Goal: Entertainment & Leisure: Consume media (video, audio)

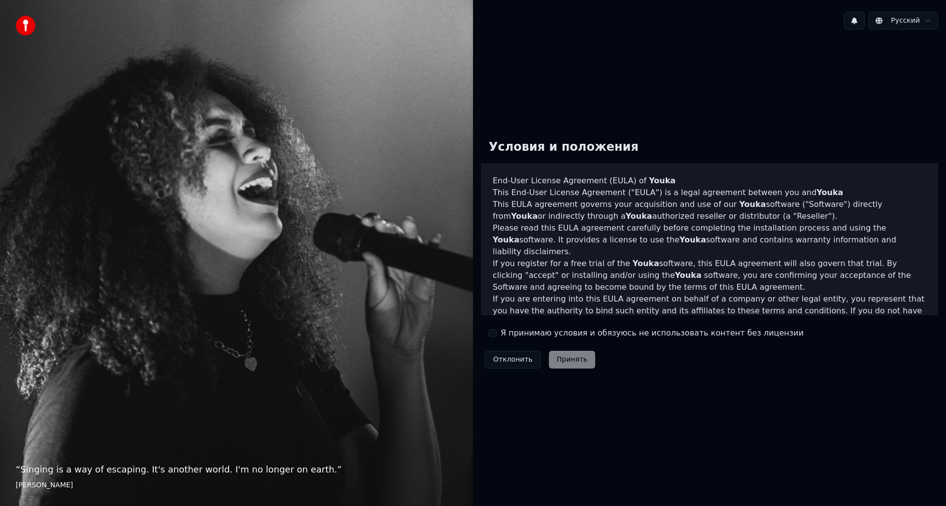
click at [531, 330] on label "Я принимаю условия и обязуюсь не использовать контент без лицензии" at bounding box center [651, 333] width 303 height 12
click at [496, 330] on button "Я принимаю условия и обязуюсь не использовать контент без лицензии" at bounding box center [493, 333] width 8 height 8
click at [558, 353] on button "Принять" at bounding box center [572, 360] width 47 height 18
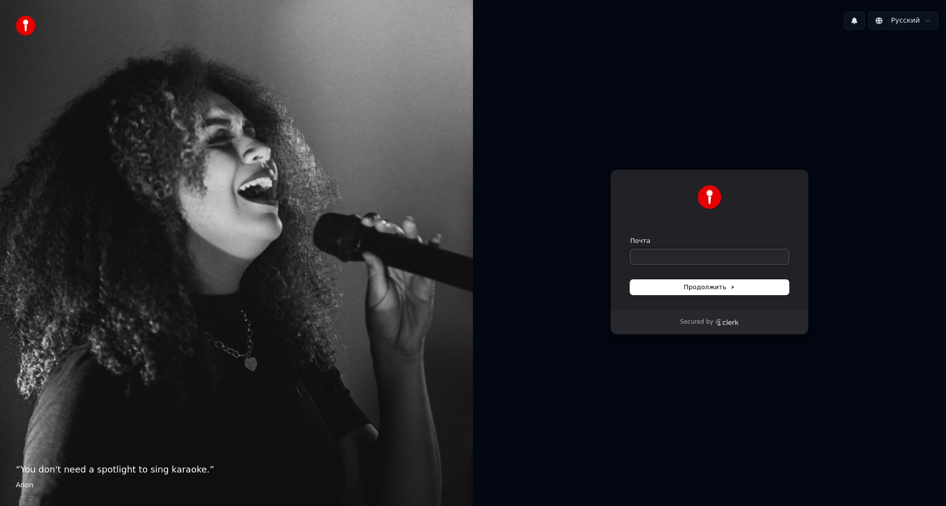
click at [681, 256] on input "Почта" at bounding box center [709, 256] width 159 height 15
click at [674, 284] on button "Продолжить" at bounding box center [709, 287] width 159 height 15
type input "**********"
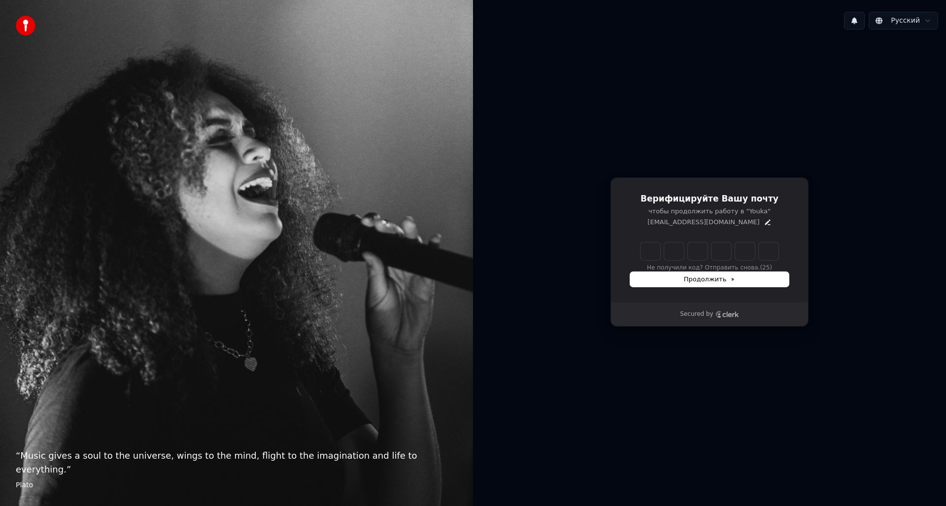
click at [649, 259] on input "Enter verification code" at bounding box center [709, 251] width 138 height 18
type input "******"
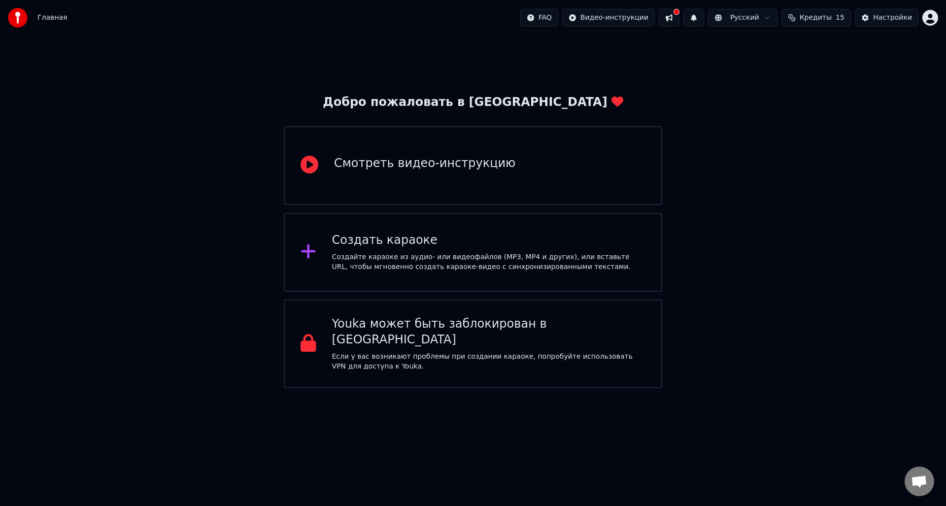
click at [428, 246] on div "Создать караоке" at bounding box center [489, 240] width 314 height 16
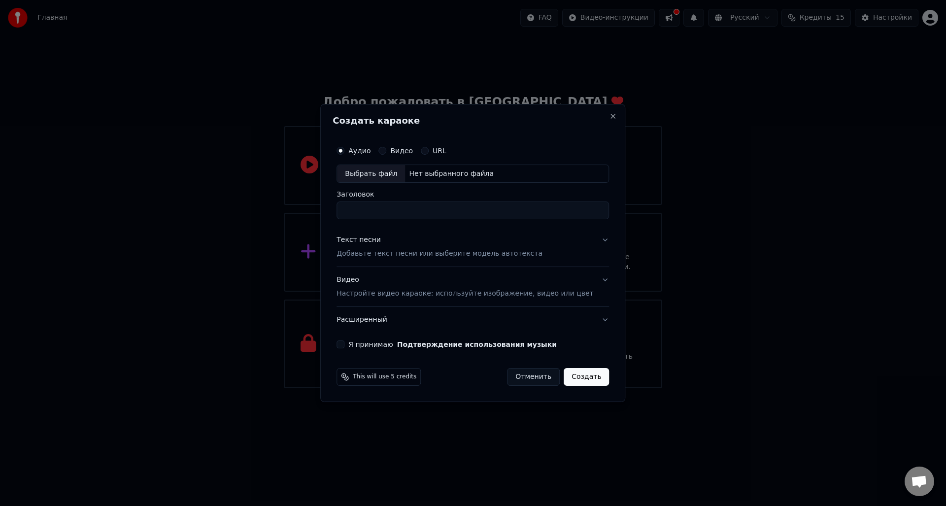
click at [407, 150] on label "Видео" at bounding box center [401, 150] width 23 height 7
click at [386, 150] on button "Видео" at bounding box center [382, 151] width 8 height 8
click at [429, 152] on button "URL" at bounding box center [425, 151] width 8 height 8
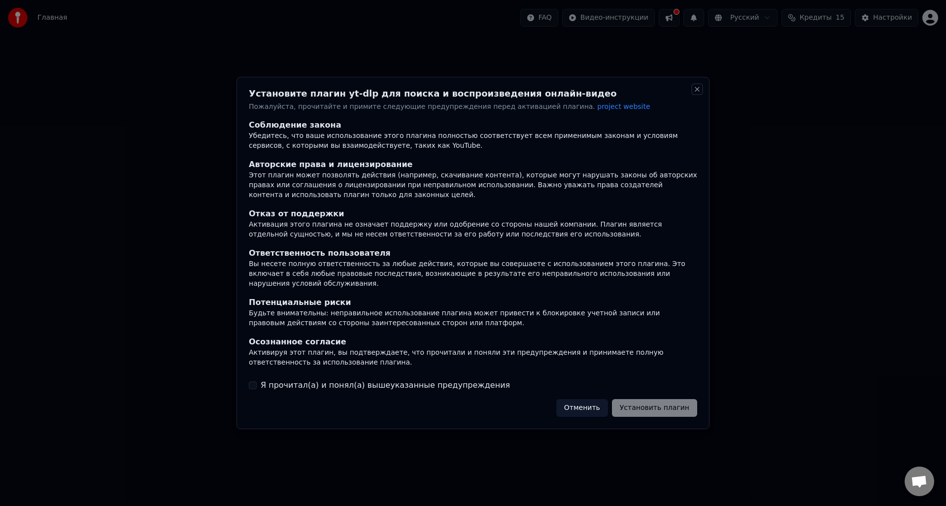
drag, startPoint x: 694, startPoint y: 93, endPoint x: 692, endPoint y: 99, distance: 6.1
click at [693, 93] on button "Close" at bounding box center [697, 89] width 8 height 8
click at [695, 93] on button "Close" at bounding box center [697, 89] width 8 height 8
click at [412, 384] on label "Я прочитал(а) и понял(а) вышеуказанные предупреждения" at bounding box center [385, 385] width 249 height 12
click at [251, 381] on button "Я прочитал(а) и понял(а) вышеуказанные предупреждения" at bounding box center [253, 385] width 8 height 8
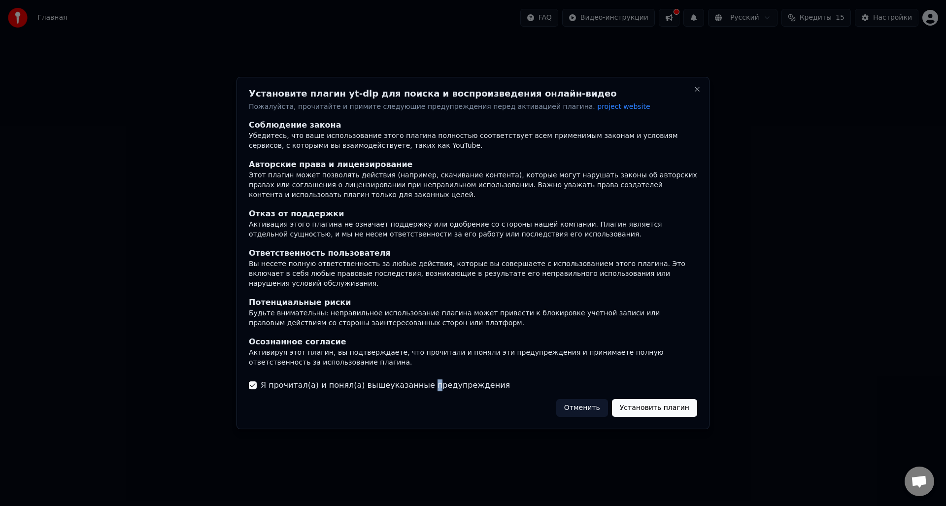
click at [664, 407] on button "Установить плагин" at bounding box center [654, 408] width 85 height 18
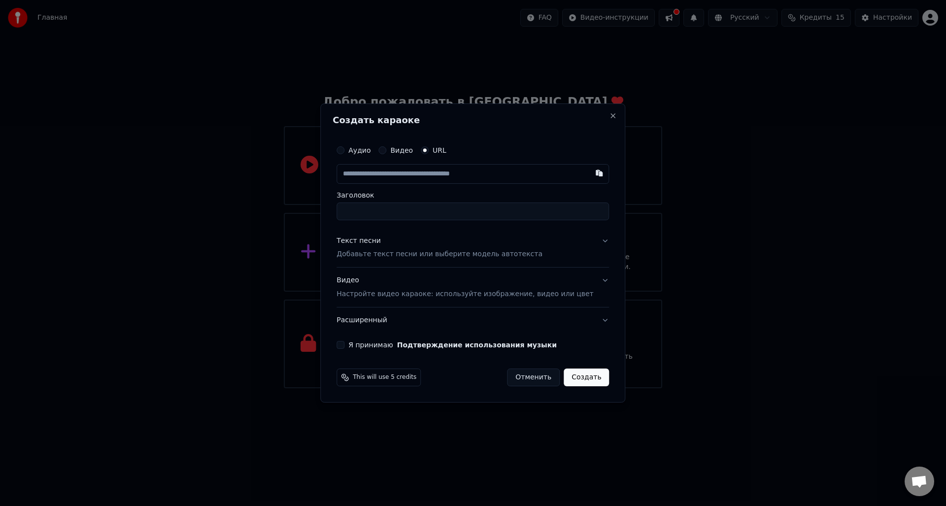
click at [396, 170] on input "text" at bounding box center [472, 174] width 272 height 20
paste input "**********"
type input "**********"
click at [396, 215] on input "Заголовок" at bounding box center [472, 211] width 272 height 18
type input "**********"
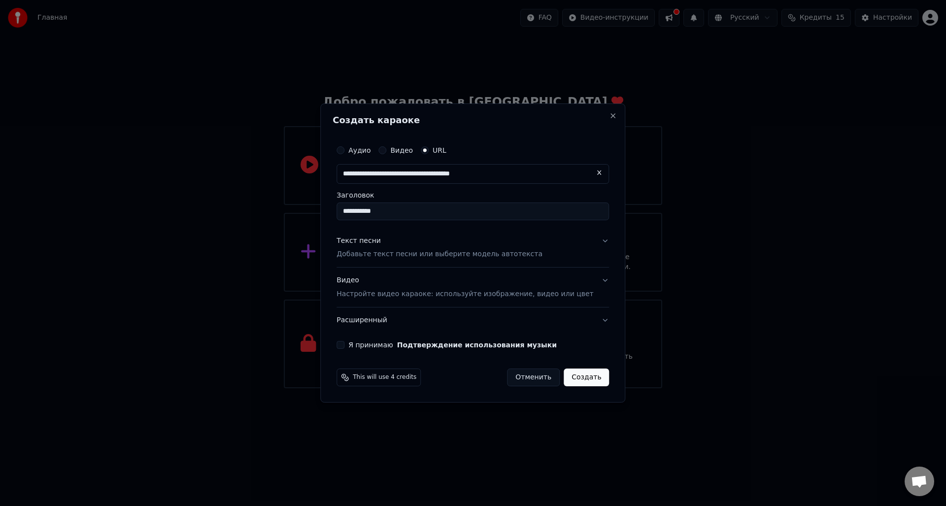
type input "**********"
click at [579, 242] on button "Текст песни Добавьте текст песни или выберите модель автотекста" at bounding box center [472, 247] width 272 height 39
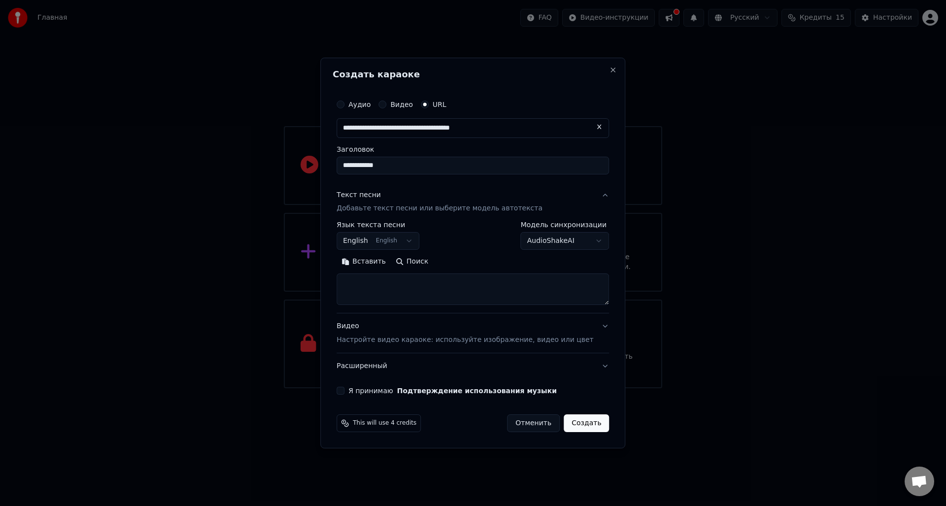
click at [401, 239] on button "English English" at bounding box center [377, 241] width 83 height 18
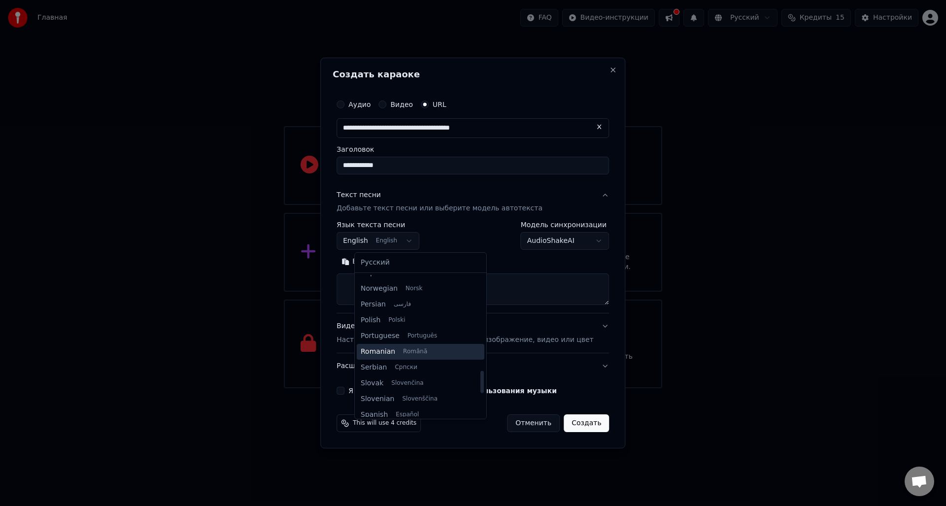
scroll to position [559, 0]
select select "**"
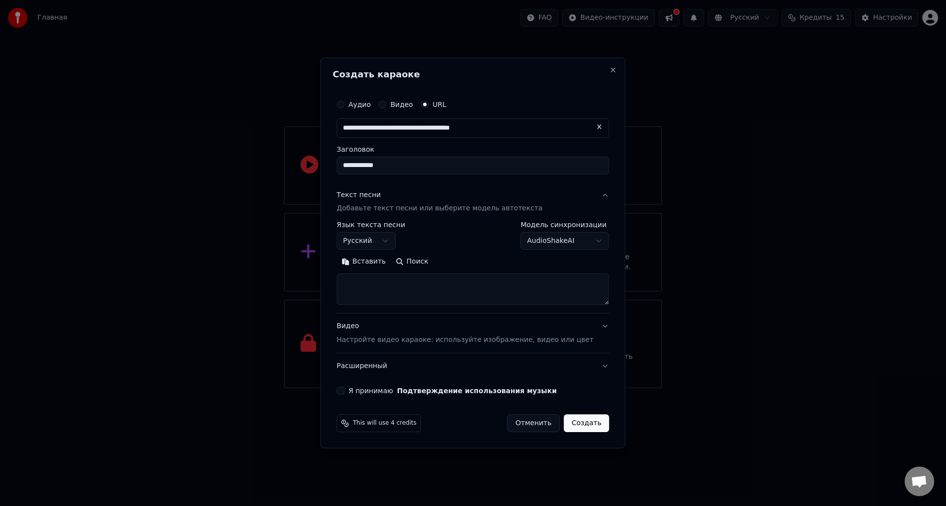
click at [385, 288] on textarea at bounding box center [472, 290] width 272 height 32
paste textarea "**********"
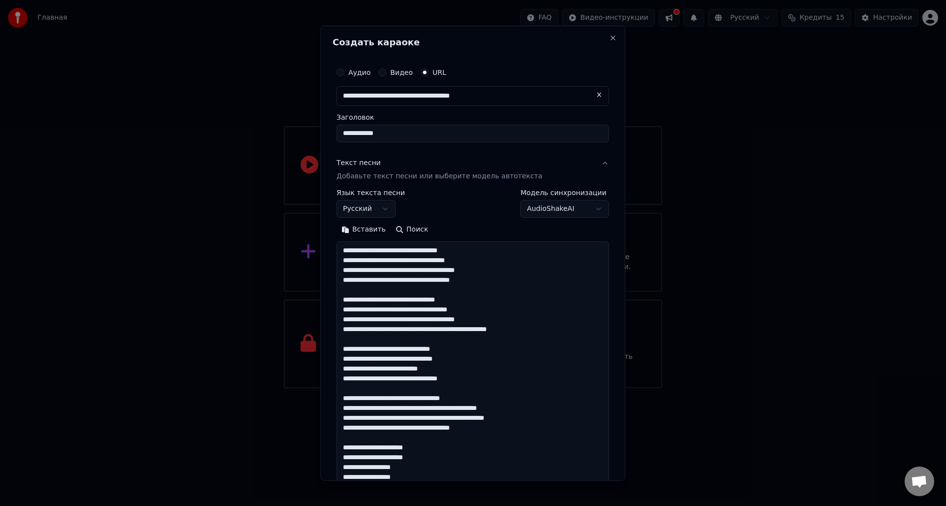
scroll to position [357, 0]
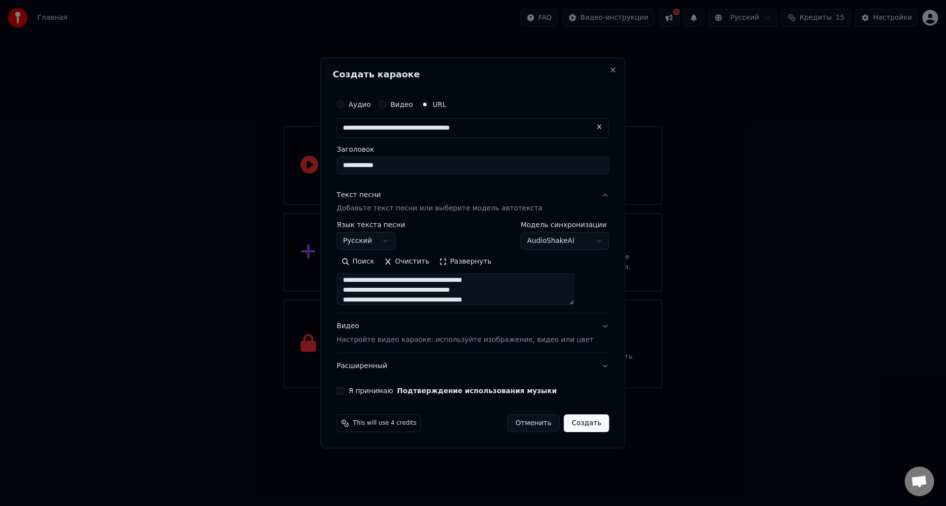
type textarea "**********"
click at [580, 330] on button "Видео Настройте видео караоке: используйте изображение, видео или цвет" at bounding box center [472, 333] width 272 height 39
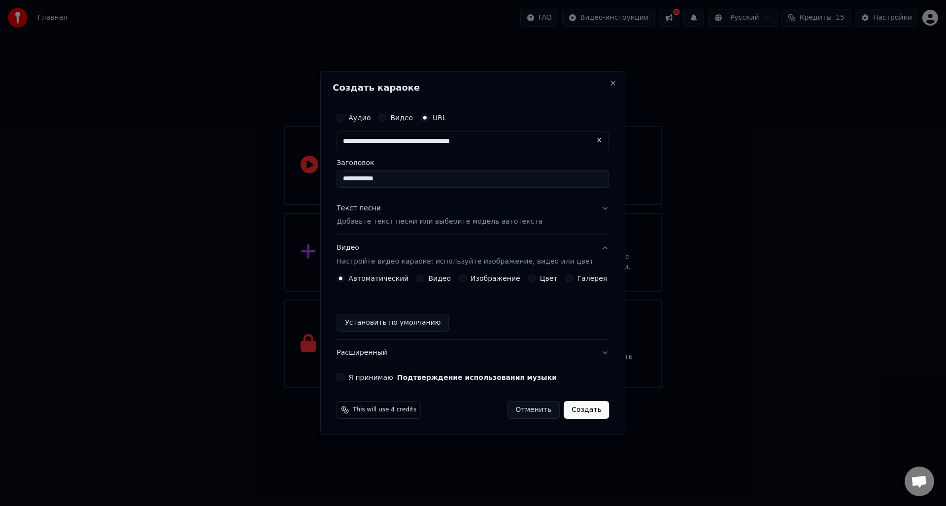
click at [344, 378] on button "Я принимаю Подтверждение использования музыки" at bounding box center [340, 377] width 8 height 8
click at [574, 413] on button "Создать" at bounding box center [585, 410] width 45 height 18
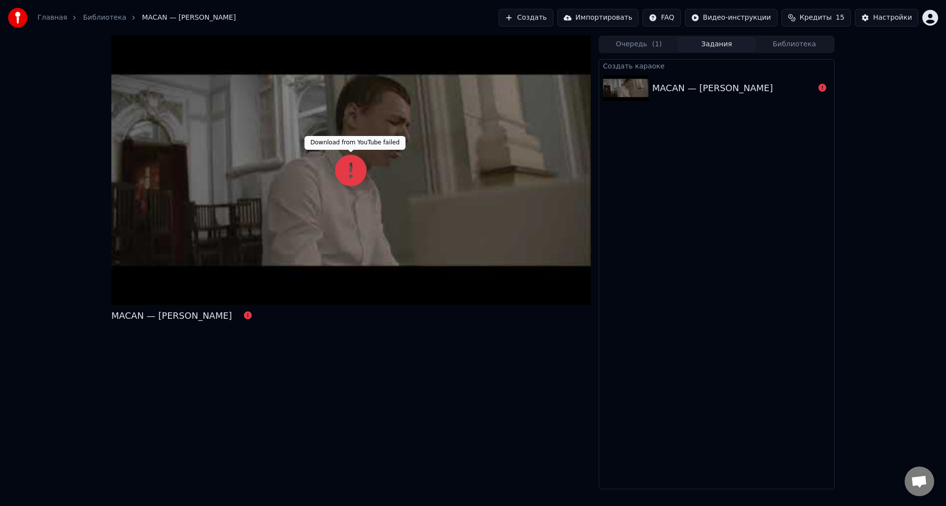
click at [349, 172] on icon at bounding box center [351, 171] width 32 height 32
click at [817, 87] on div at bounding box center [822, 88] width 16 height 12
click at [820, 90] on icon at bounding box center [822, 88] width 8 height 8
click at [822, 89] on icon at bounding box center [822, 88] width 8 height 8
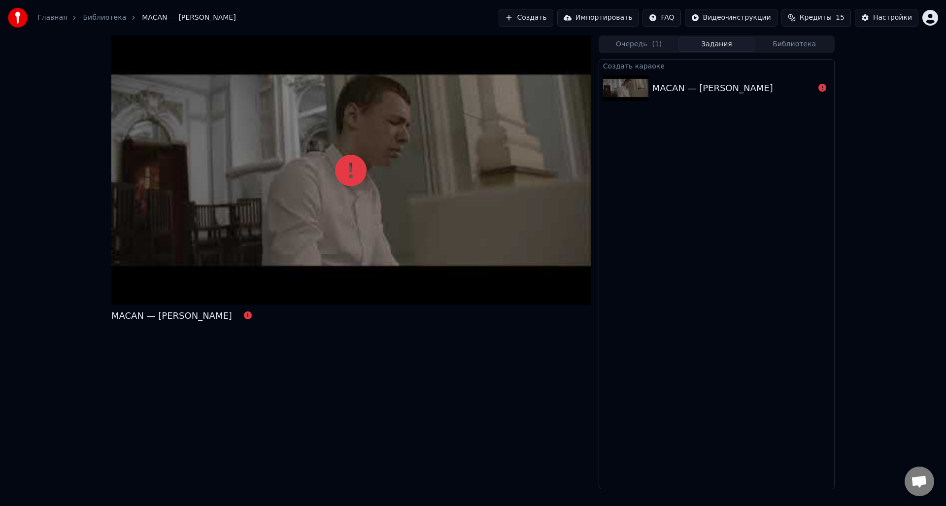
click at [821, 89] on icon at bounding box center [822, 88] width 8 height 8
click at [674, 92] on div "MACAN — [PERSON_NAME]" at bounding box center [712, 88] width 121 height 14
click at [673, 92] on div "MACAN — [PERSON_NAME]" at bounding box center [712, 88] width 121 height 14
click at [672, 91] on div "MACAN — [PERSON_NAME]" at bounding box center [712, 88] width 121 height 14
click at [639, 38] on button "Очередь ( 1 )" at bounding box center [639, 44] width 78 height 14
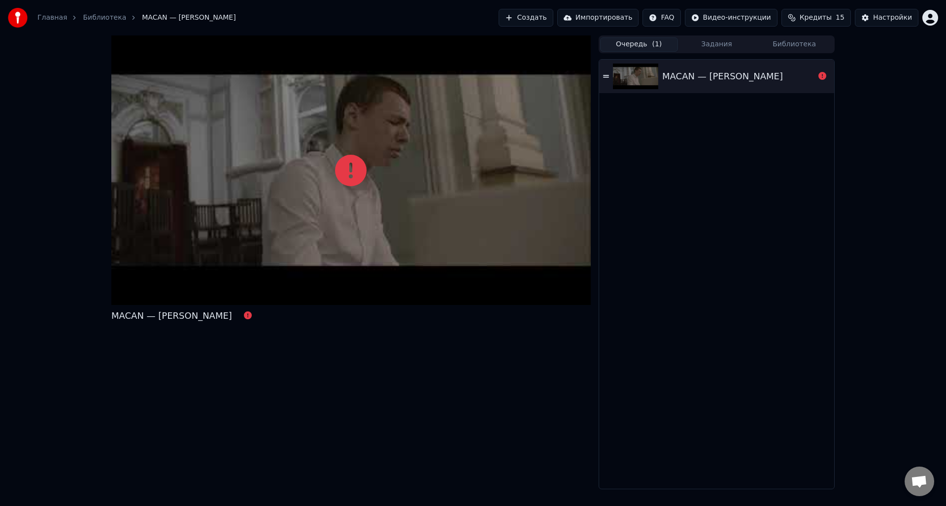
click at [631, 46] on button "Очередь ( 1 )" at bounding box center [639, 44] width 78 height 14
click at [548, 16] on button "Создать" at bounding box center [525, 18] width 54 height 18
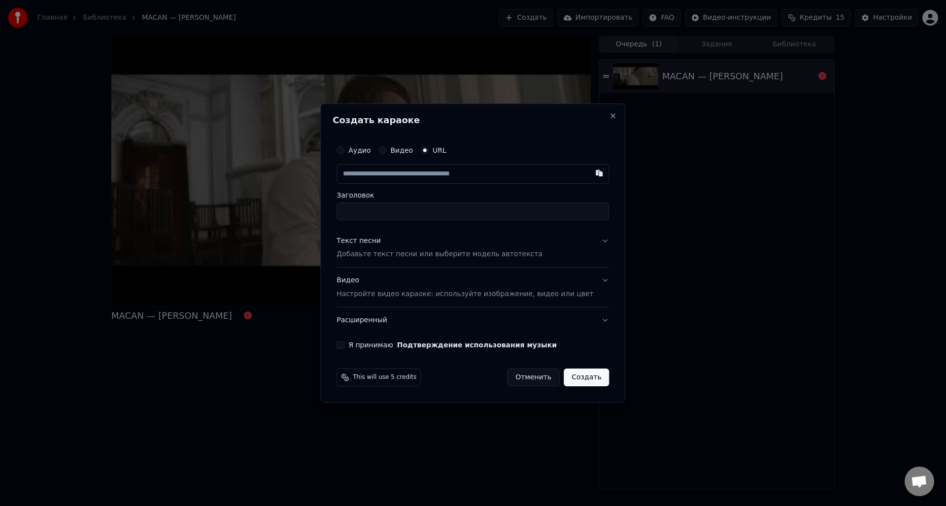
click at [344, 149] on button "Аудио" at bounding box center [340, 150] width 8 height 8
click at [393, 176] on div "Выбрать файл" at bounding box center [371, 174] width 68 height 18
drag, startPoint x: 450, startPoint y: 211, endPoint x: 409, endPoint y: 214, distance: 41.0
click at [409, 214] on input "**********" at bounding box center [472, 211] width 272 height 18
type input "**********"
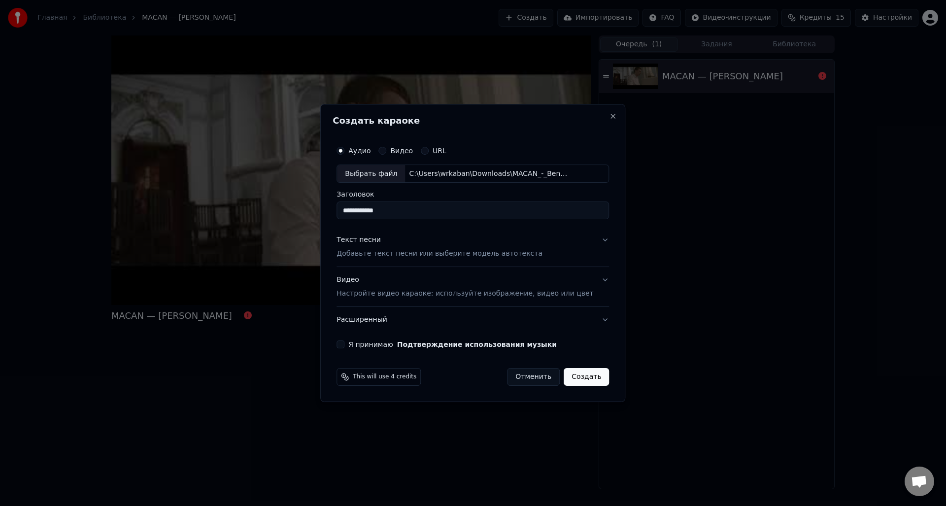
click at [413, 249] on p "Добавьте текст песни или выберите модель автотекста" at bounding box center [439, 254] width 206 height 10
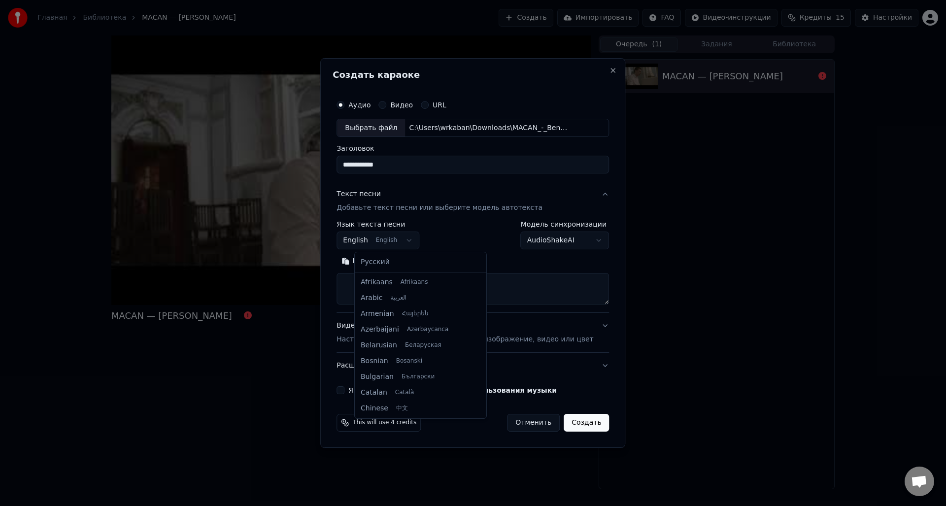
click at [415, 245] on body "**********" at bounding box center [473, 253] width 946 height 506
select select "**"
click at [416, 287] on textarea at bounding box center [472, 289] width 272 height 32
paste textarea "**********"
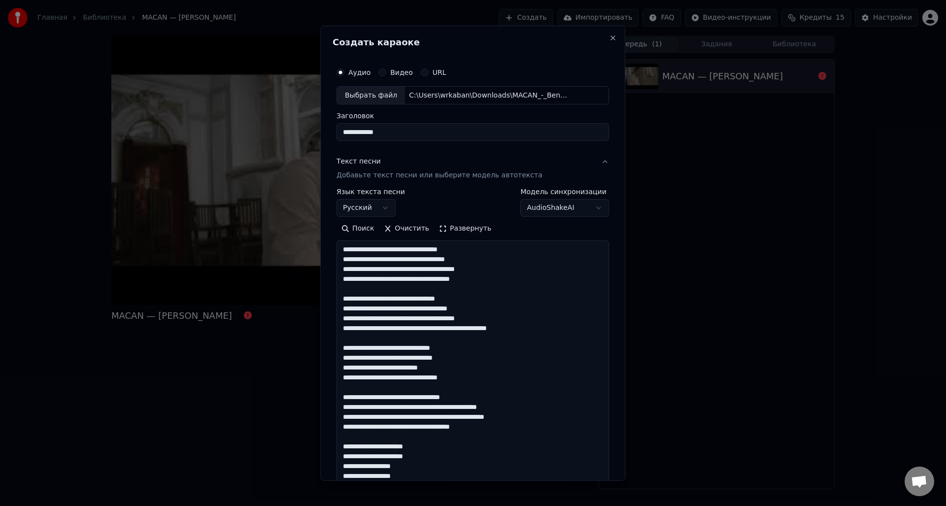
scroll to position [357, 0]
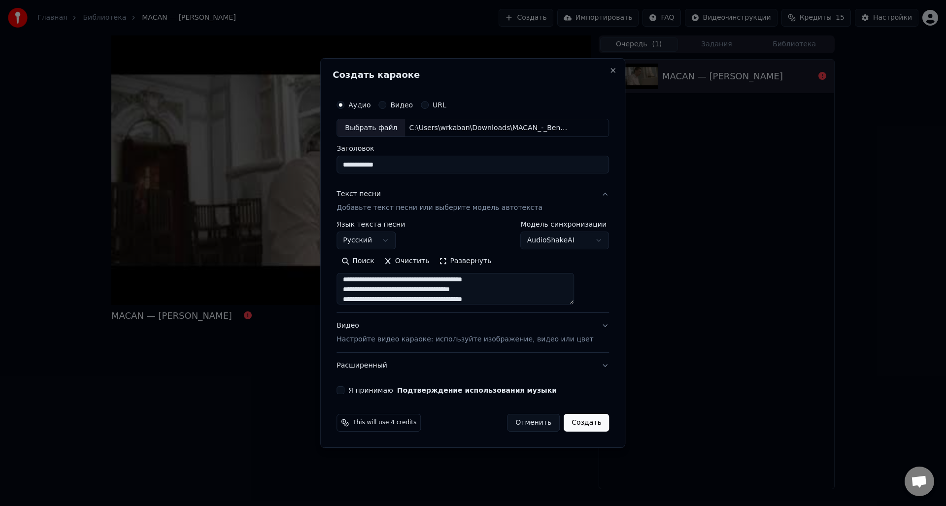
type textarea "**********"
click at [344, 390] on button "Я принимаю Подтверждение использования музыки" at bounding box center [340, 390] width 8 height 8
click at [582, 422] on button "Создать" at bounding box center [585, 423] width 45 height 18
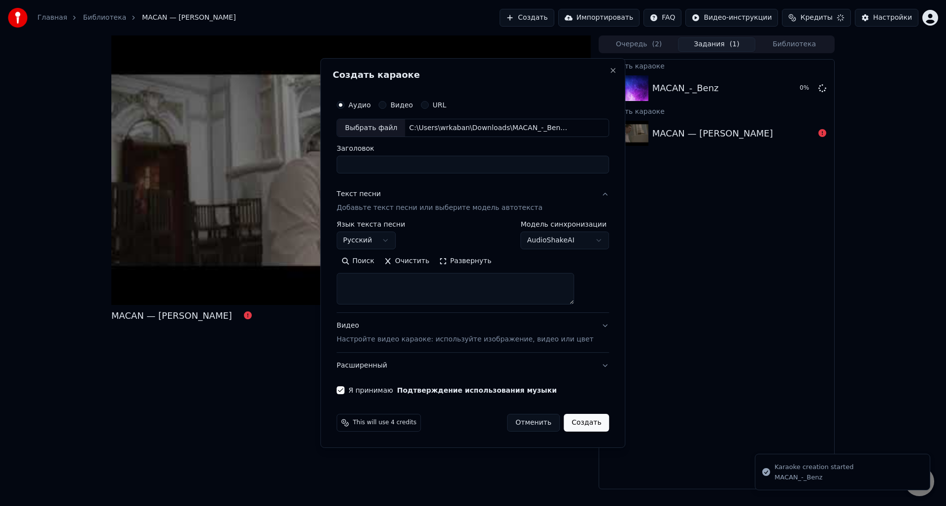
scroll to position [0, 0]
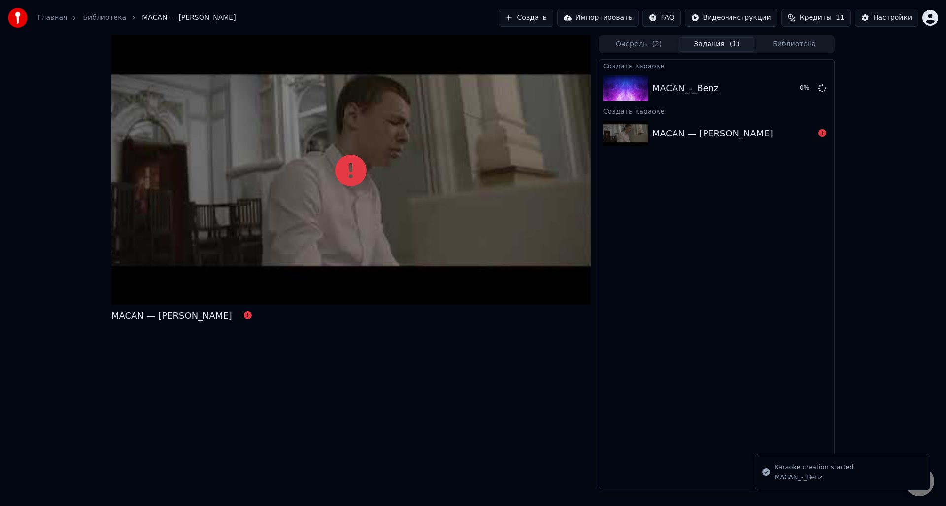
click at [677, 132] on div "MACAN — [PERSON_NAME]" at bounding box center [712, 134] width 121 height 14
click at [673, 143] on div "MACAN — [PERSON_NAME]" at bounding box center [716, 133] width 235 height 33
click at [672, 143] on div "MACAN — [PERSON_NAME]" at bounding box center [716, 133] width 235 height 33
click at [630, 42] on button "Очередь ( 2 )" at bounding box center [639, 44] width 78 height 14
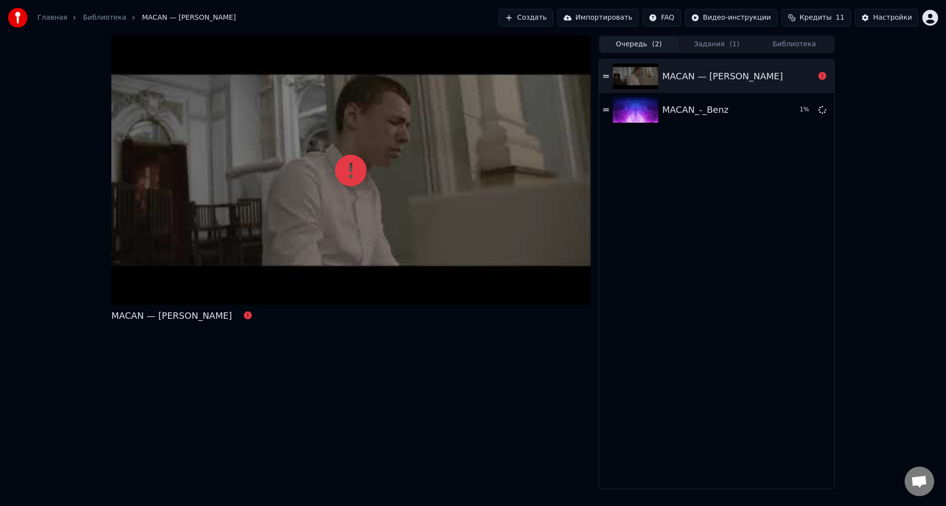
click at [713, 43] on button "Задания ( 1 )" at bounding box center [717, 44] width 78 height 14
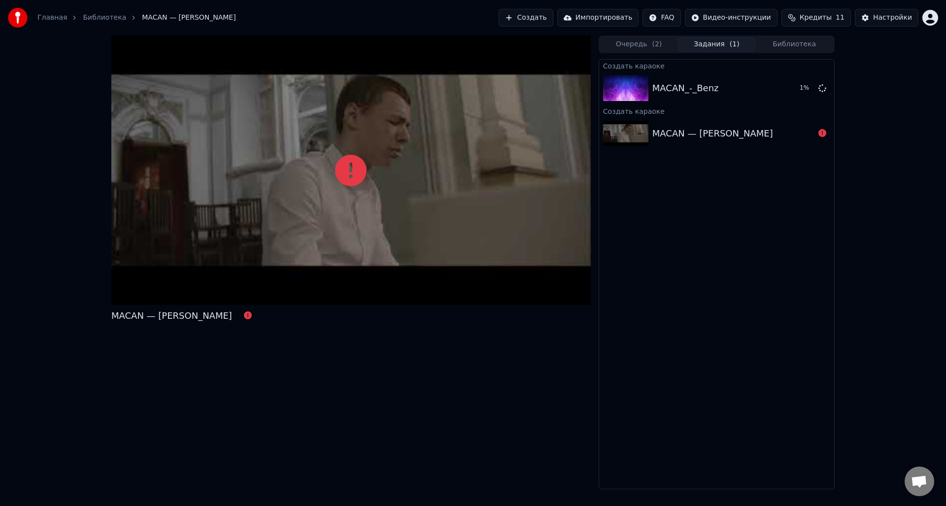
click at [665, 43] on button "Очередь ( 2 )" at bounding box center [639, 44] width 78 height 14
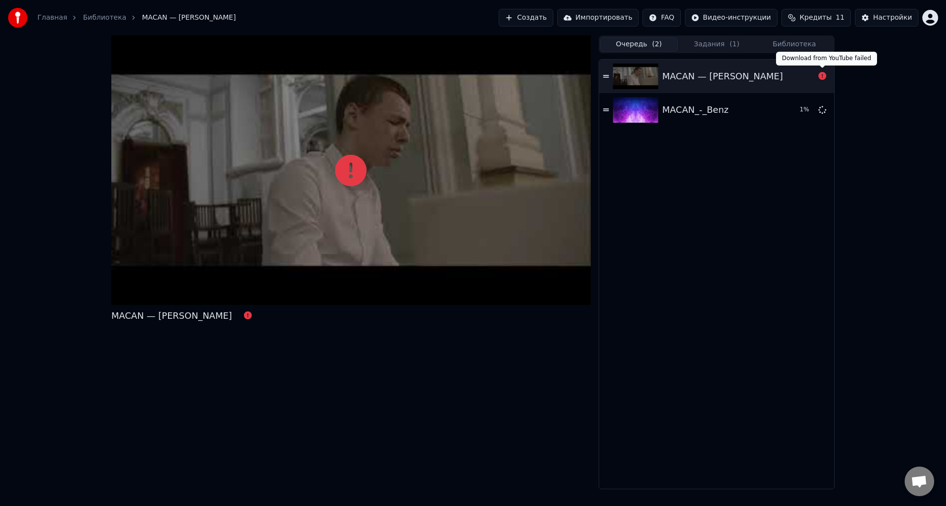
click at [818, 75] on icon at bounding box center [822, 76] width 8 height 8
click at [822, 75] on icon at bounding box center [822, 76] width 8 height 8
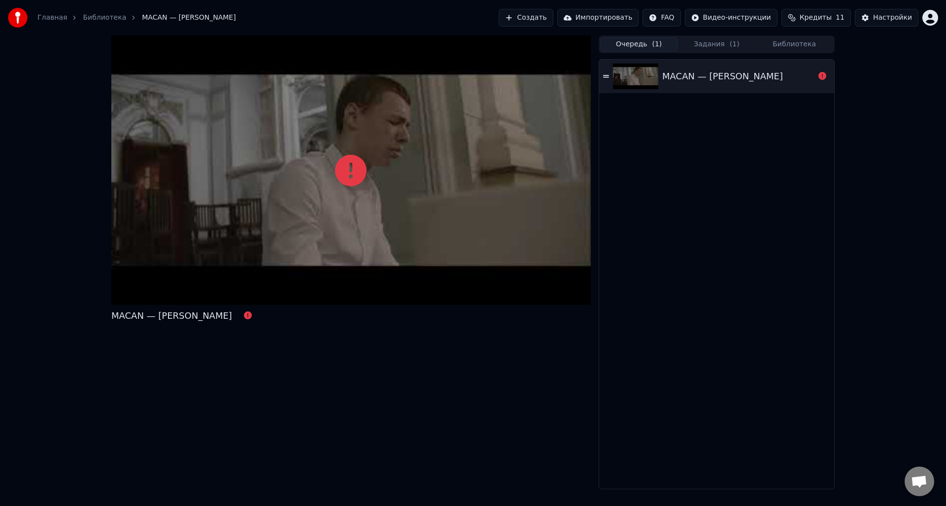
click at [717, 48] on button "Задания ( 1 )" at bounding box center [717, 44] width 78 height 14
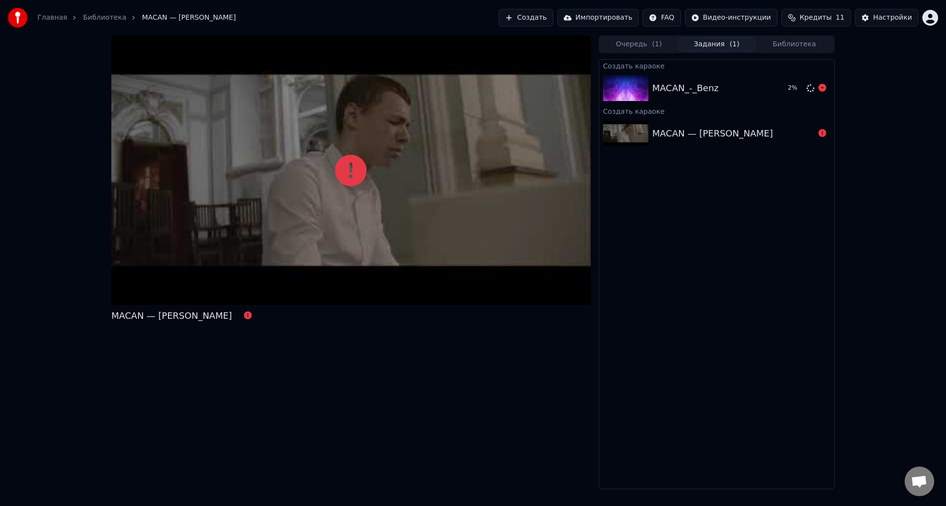
click at [808, 90] on icon at bounding box center [810, 88] width 11 height 11
click at [812, 89] on icon at bounding box center [810, 88] width 8 height 8
click at [646, 88] on img at bounding box center [625, 88] width 45 height 26
click at [822, 133] on icon at bounding box center [822, 133] width 8 height 8
click at [682, 132] on div "MACAN — [PERSON_NAME]" at bounding box center [712, 134] width 121 height 14
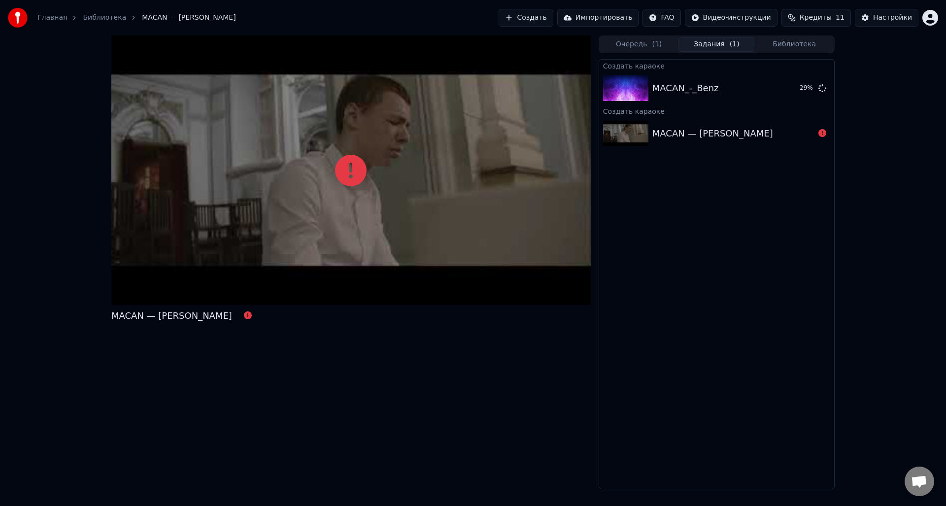
click at [809, 46] on button "Библиотека" at bounding box center [794, 44] width 78 height 14
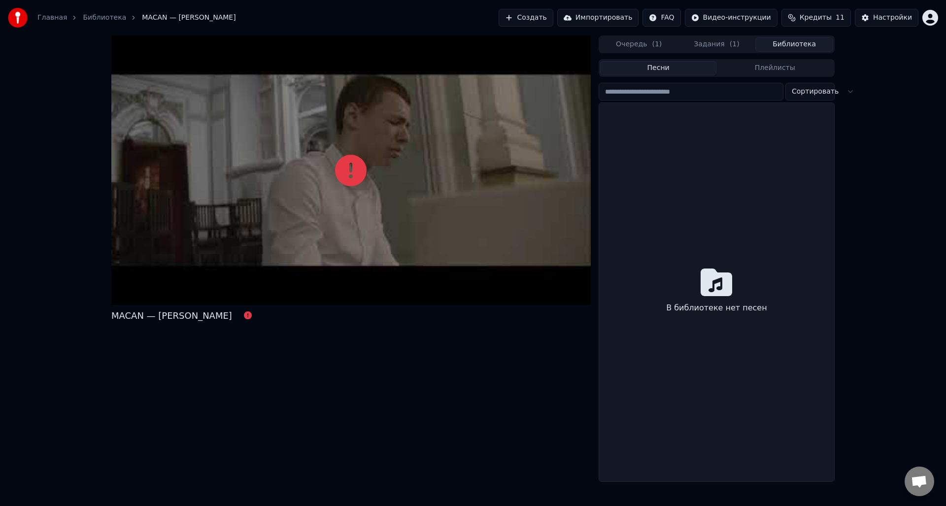
click at [630, 47] on button "Очередь ( 1 )" at bounding box center [639, 44] width 78 height 14
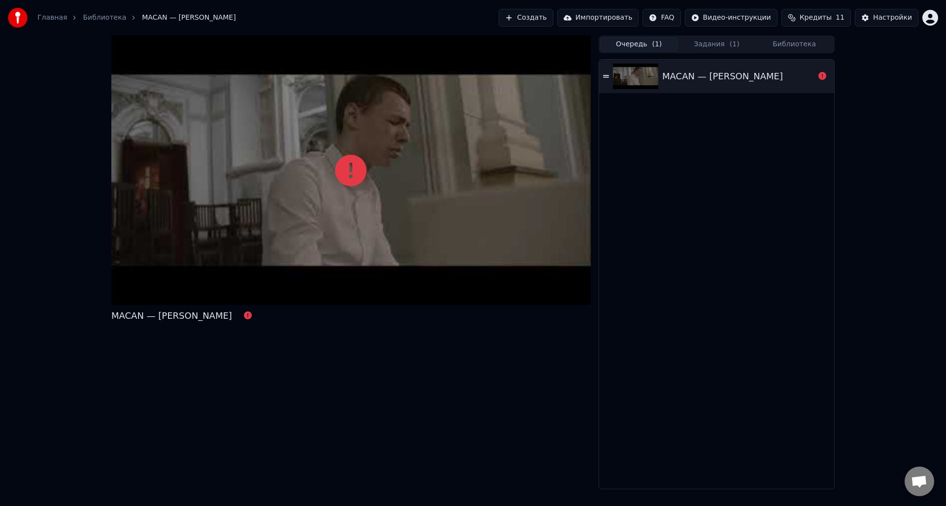
click at [696, 46] on button "Задания ( 1 )" at bounding box center [717, 44] width 78 height 14
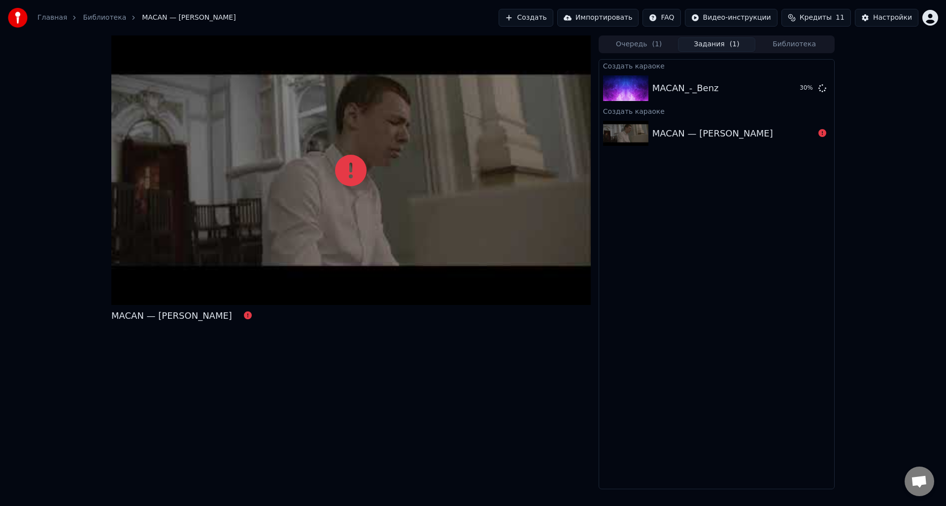
click at [807, 46] on button "Библиотека" at bounding box center [794, 44] width 78 height 14
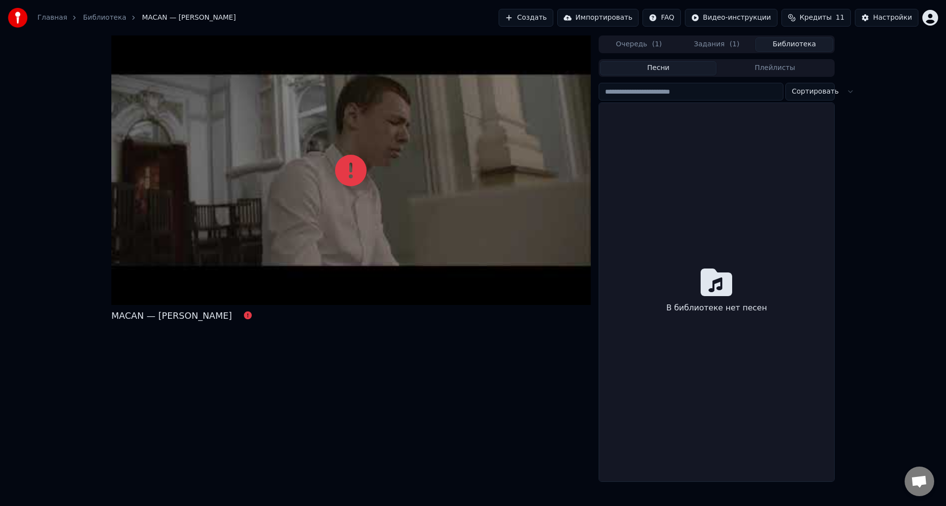
click at [827, 18] on span "Кредиты" at bounding box center [815, 18] width 32 height 10
click at [919, 67] on div "MACAN — [PERSON_NAME] ( 1 ) Задания ( 1 ) Библиотека Песни Плейлисты Сортироват…" at bounding box center [473, 258] width 946 height 446
click at [890, 13] on div "Настройки" at bounding box center [892, 18] width 39 height 10
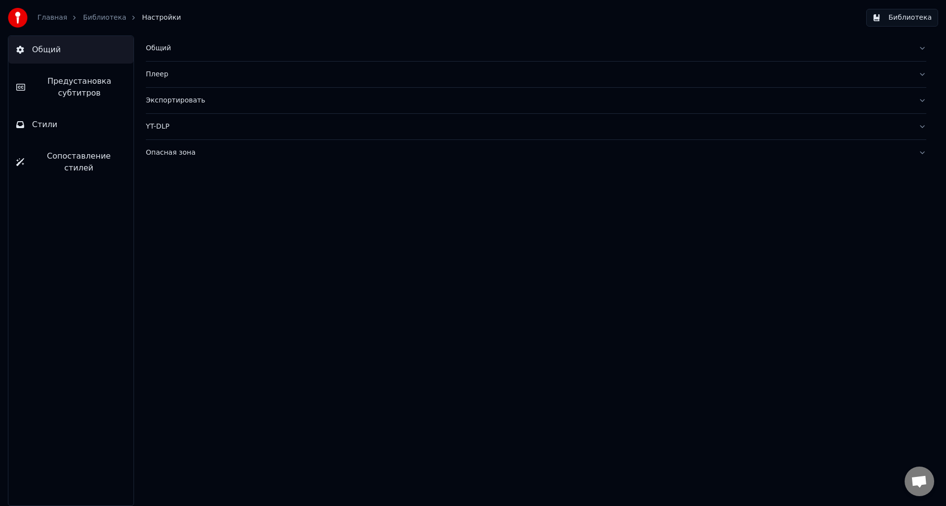
click at [47, 16] on link "Главная" at bounding box center [52, 18] width 30 height 10
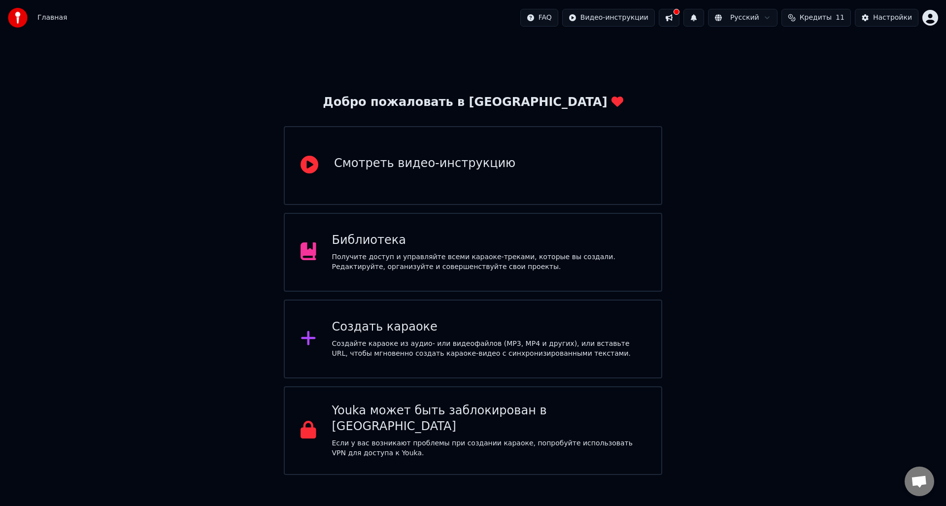
click at [924, 15] on html "Главная FAQ Видео-инструкции Русский Кредиты 11 Настройки Добро пожаловать в Yo…" at bounding box center [473, 237] width 946 height 475
click at [425, 239] on html "Главная FAQ Видео-инструкции Русский Кредиты 11 Настройки Добро пожаловать в Yo…" at bounding box center [473, 237] width 946 height 475
click at [469, 244] on div "Библиотека" at bounding box center [489, 240] width 314 height 16
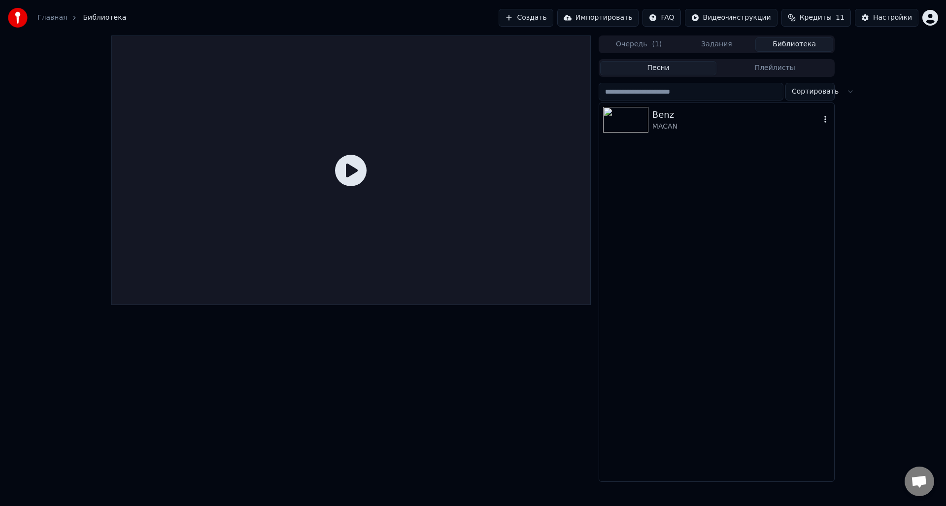
click at [700, 119] on div "Benz" at bounding box center [736, 115] width 168 height 14
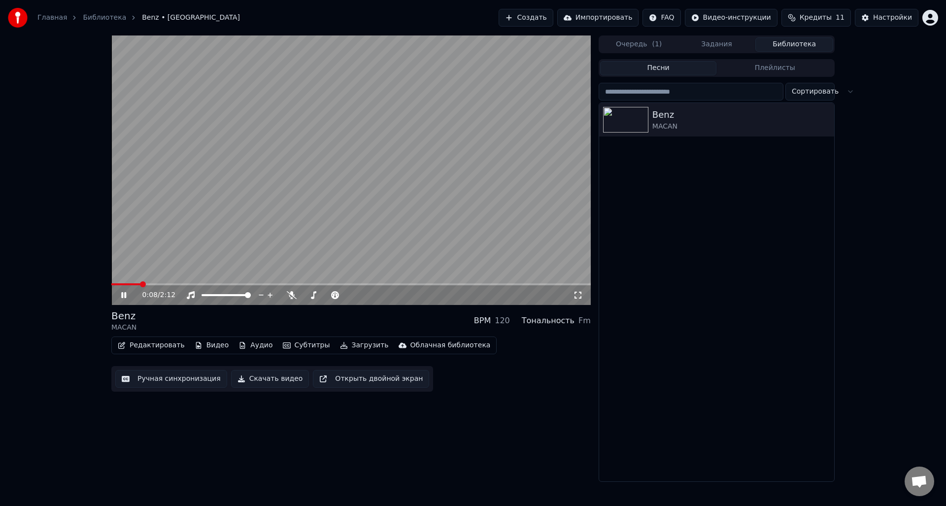
click at [578, 298] on icon at bounding box center [578, 295] width 10 height 8
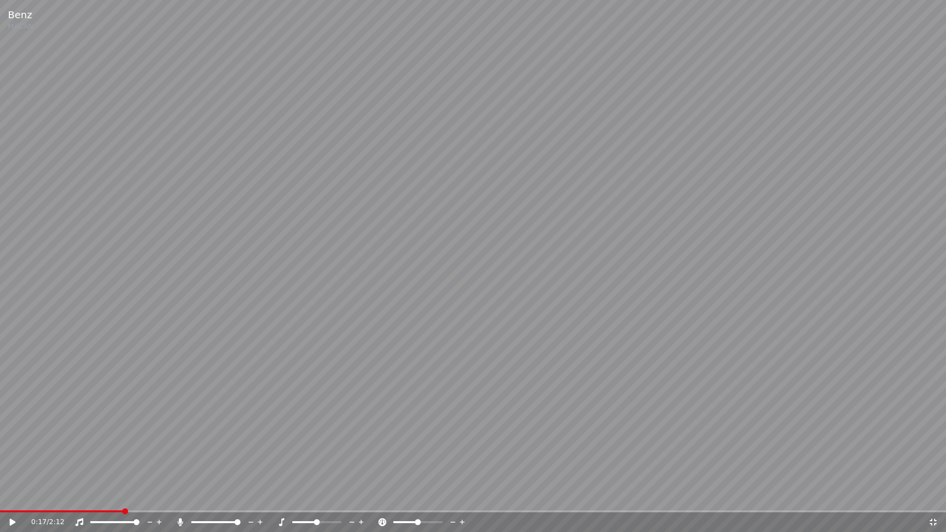
click at [240, 505] on span at bounding box center [237, 522] width 6 height 6
click at [331, 505] on span at bounding box center [328, 522] width 6 height 6
click at [5, 505] on div "0:17 / 2:12" at bounding box center [473, 522] width 938 height 10
click at [11, 505] on icon at bounding box center [13, 522] width 6 height 7
click at [292, 505] on span at bounding box center [295, 522] width 6 height 6
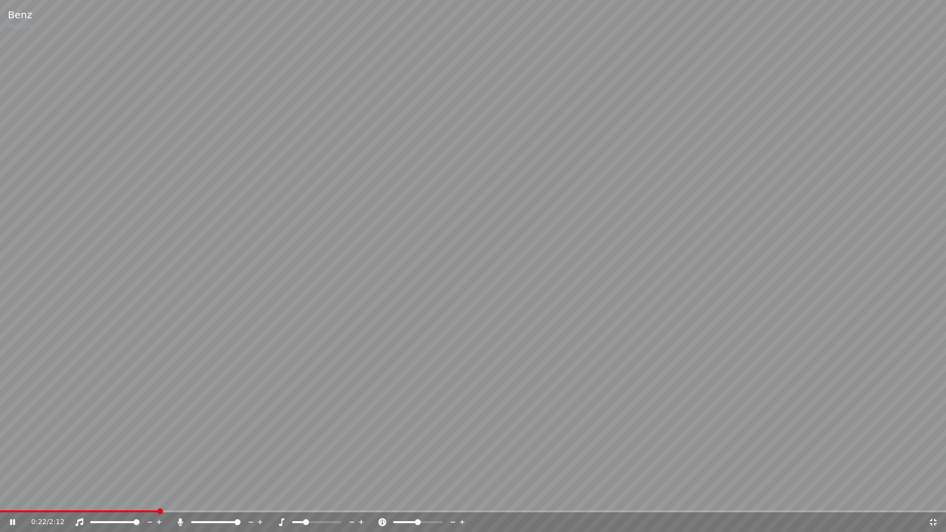
click at [304, 505] on span at bounding box center [306, 522] width 6 height 6
click at [205, 392] on video at bounding box center [473, 266] width 946 height 532
click at [91, 417] on video at bounding box center [473, 266] width 946 height 532
click at [197, 505] on span at bounding box center [193, 522] width 5 height 2
click at [117, 505] on video at bounding box center [473, 266] width 946 height 532
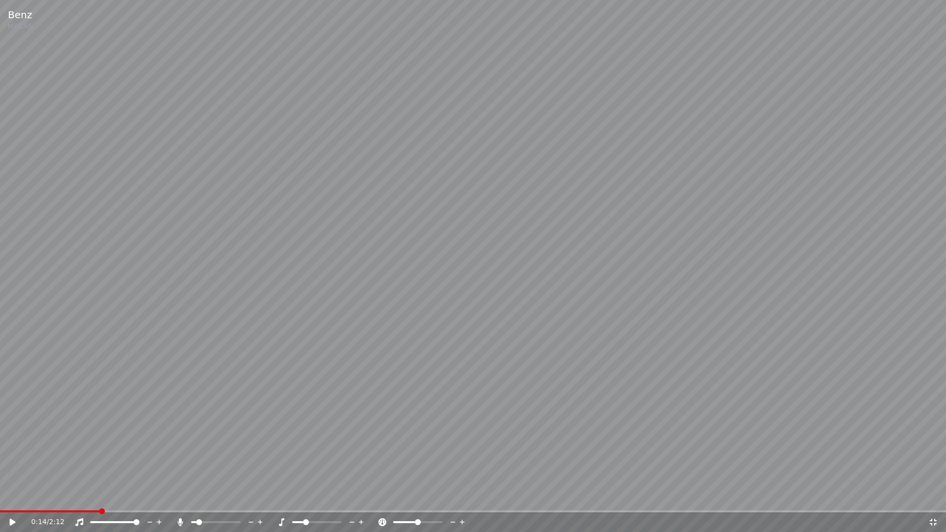
click at [100, 505] on span at bounding box center [50, 511] width 100 height 2
click at [11, 505] on div "0:14 / 2:12" at bounding box center [473, 522] width 946 height 20
click at [12, 505] on div "0:14 / 2:12" at bounding box center [473, 522] width 946 height 20
click at [14, 505] on icon at bounding box center [19, 522] width 23 height 8
click at [68, 505] on span at bounding box center [52, 511] width 104 height 2
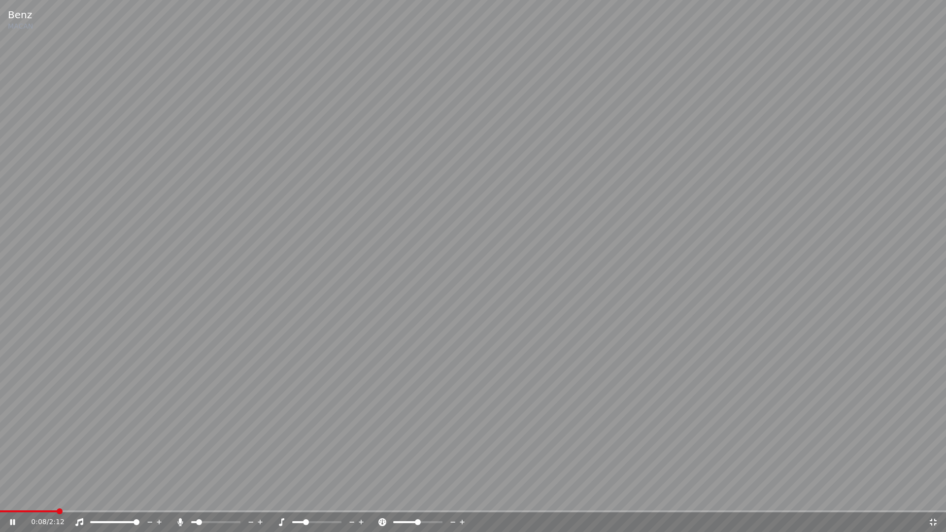
click at [56, 505] on span at bounding box center [28, 511] width 57 height 2
click at [0, 505] on span at bounding box center [3, 511] width 6 height 6
click at [175, 376] on video at bounding box center [473, 266] width 946 height 532
click at [35, 505] on span at bounding box center [38, 511] width 6 height 6
click at [5, 505] on div "0:00 / 2:12" at bounding box center [473, 522] width 938 height 10
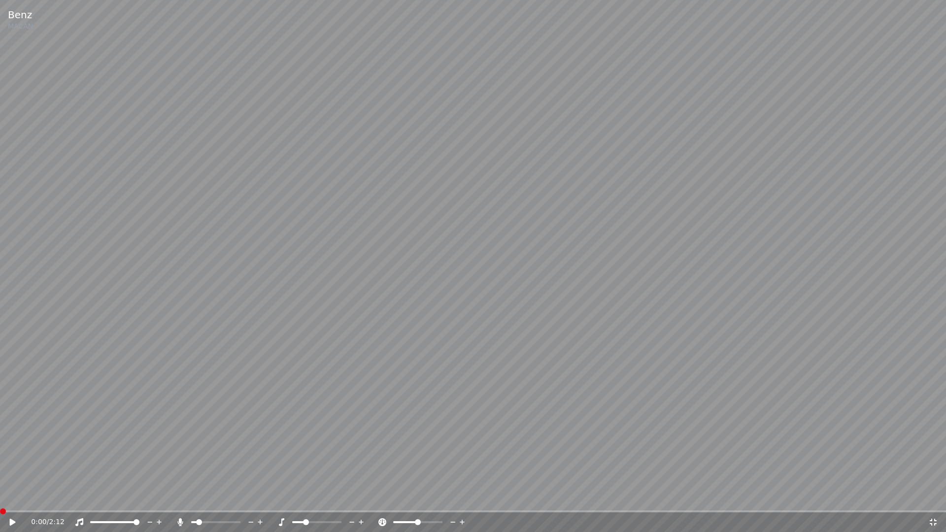
click at [15, 505] on icon at bounding box center [19, 522] width 23 height 8
click at [219, 505] on span at bounding box center [219, 522] width 6 height 6
click at [931, 505] on div "1:10 / 2:12" at bounding box center [473, 522] width 938 height 10
click at [931, 505] on icon at bounding box center [932, 522] width 7 height 7
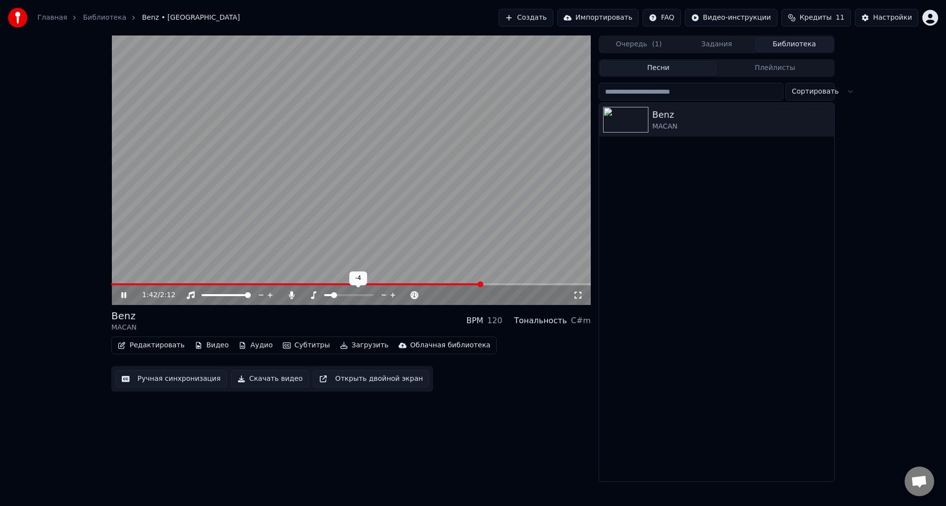
click at [333, 297] on span at bounding box center [334, 295] width 6 height 6
click at [370, 295] on span at bounding box center [370, 295] width 6 height 6
drag, startPoint x: 177, startPoint y: 283, endPoint x: 140, endPoint y: 285, distance: 37.0
click at [140, 285] on div "1:52 / 2:12" at bounding box center [350, 169] width 479 height 269
click at [145, 285] on span at bounding box center [315, 284] width 408 height 2
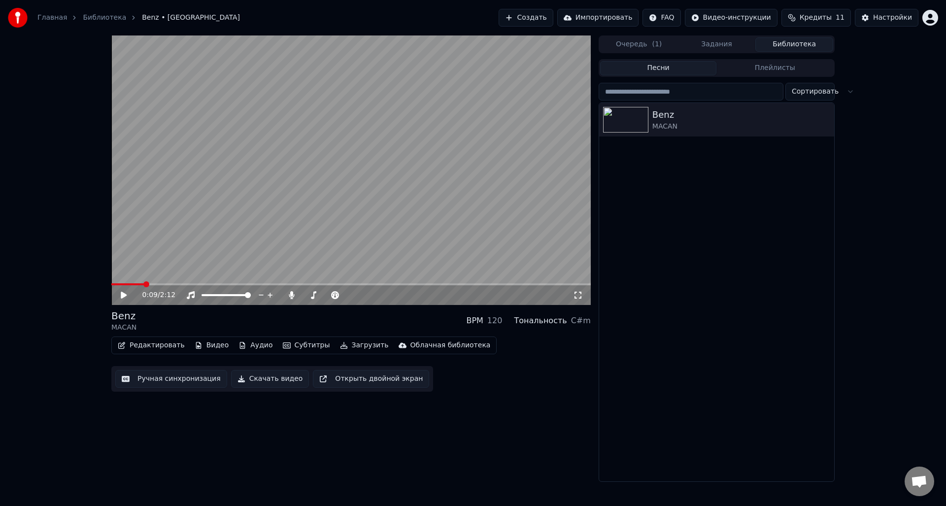
click at [130, 296] on icon at bounding box center [130, 295] width 23 height 8
click at [577, 297] on icon at bounding box center [578, 295] width 10 height 8
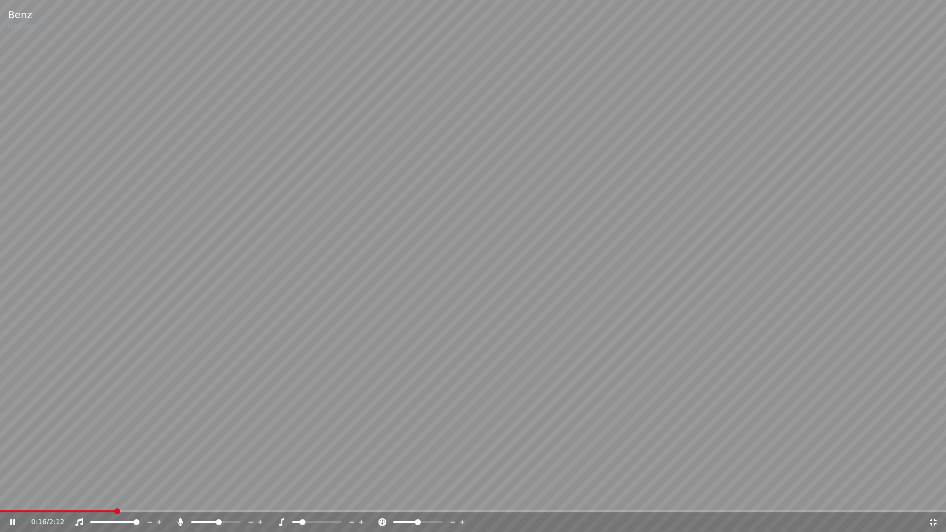
click at [84, 505] on video at bounding box center [473, 266] width 946 height 532
click at [65, 505] on video at bounding box center [473, 266] width 946 height 532
click at [54, 505] on span at bounding box center [62, 511] width 124 height 2
click at [353, 505] on icon at bounding box center [351, 522] width 9 height 10
click at [361, 505] on icon at bounding box center [361, 522] width 5 height 5
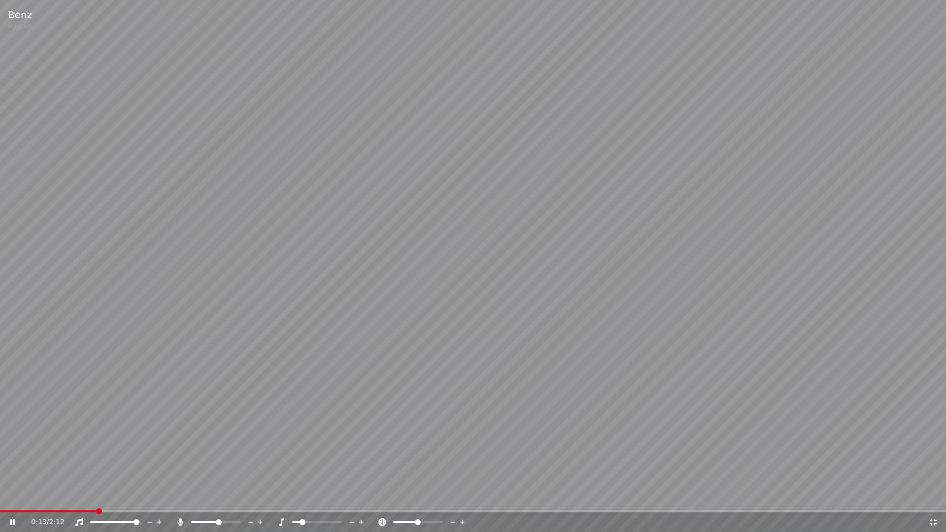
click at [361, 505] on icon at bounding box center [361, 522] width 5 height 5
click at [210, 505] on span at bounding box center [211, 522] width 6 height 6
click at [84, 505] on video at bounding box center [473, 266] width 946 height 532
click at [84, 505] on span at bounding box center [61, 511] width 123 height 2
click at [203, 473] on video at bounding box center [473, 266] width 946 height 532
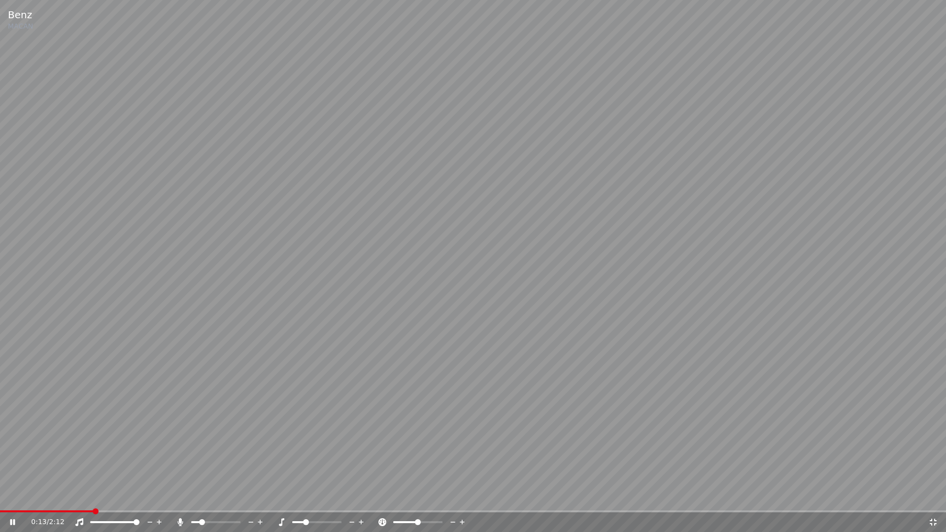
click at [200, 505] on span at bounding box center [202, 522] width 6 height 6
click at [309, 505] on div at bounding box center [325, 522] width 79 height 10
click at [323, 505] on span at bounding box center [321, 522] width 6 height 6
click at [307, 505] on span at bounding box center [310, 522] width 6 height 6
click at [213, 505] on span at bounding box center [215, 522] width 49 height 2
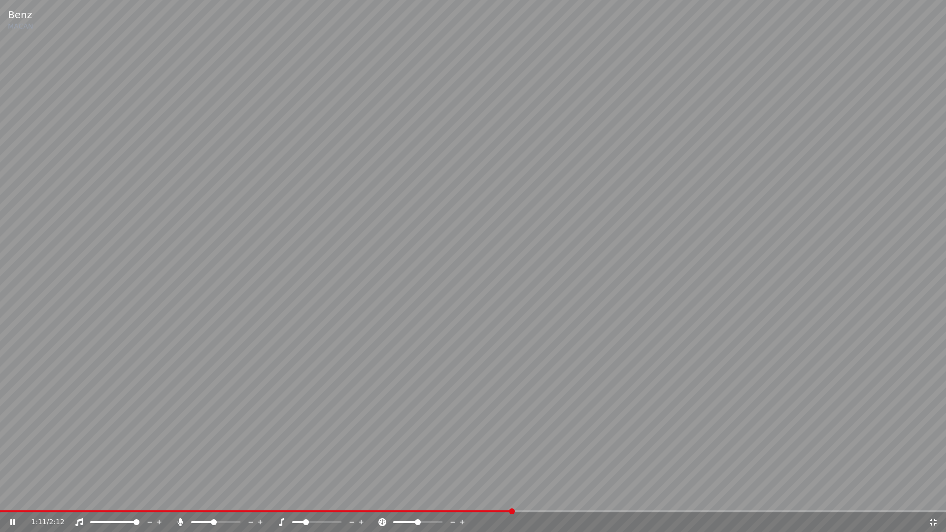
click at [451, 505] on icon at bounding box center [453, 522] width 5 height 1
click at [932, 505] on icon at bounding box center [933, 522] width 10 height 8
